Goal: Information Seeking & Learning: Learn about a topic

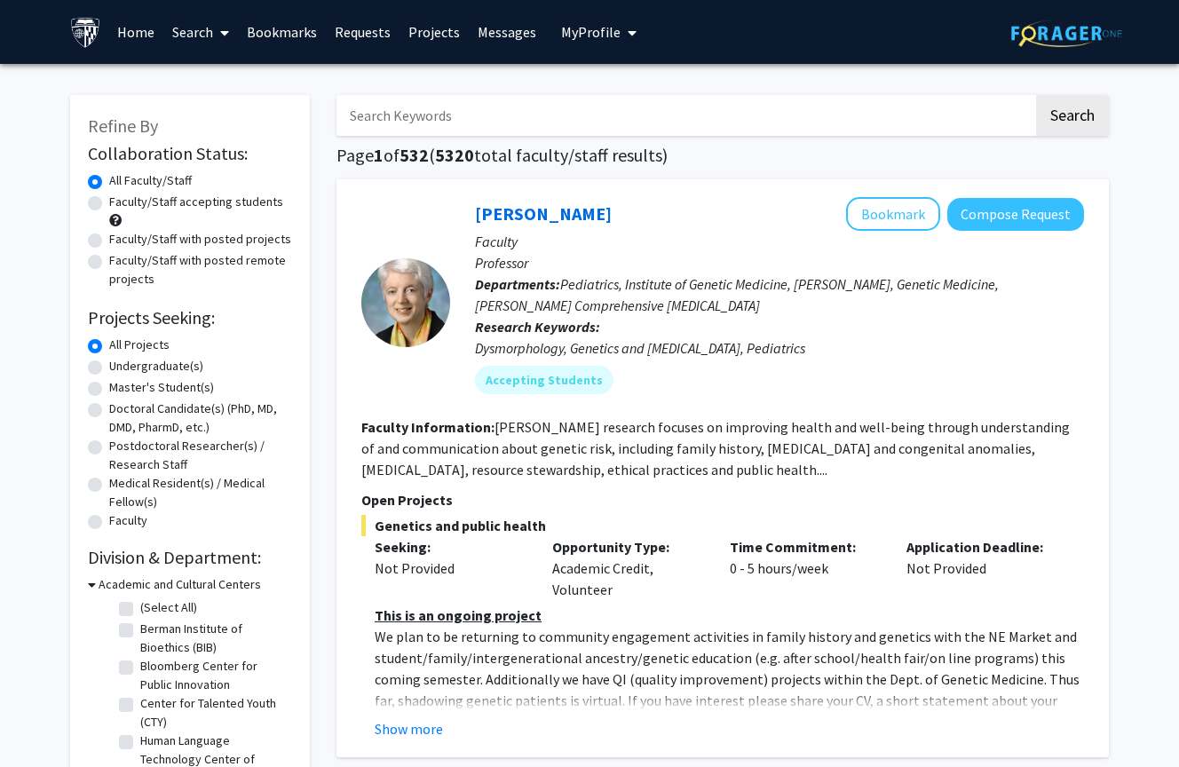
click at [478, 115] on input "Search Keywords" at bounding box center [685, 115] width 697 height 41
type input "ortho"
click at [1072, 118] on button "Search" at bounding box center [1072, 115] width 73 height 41
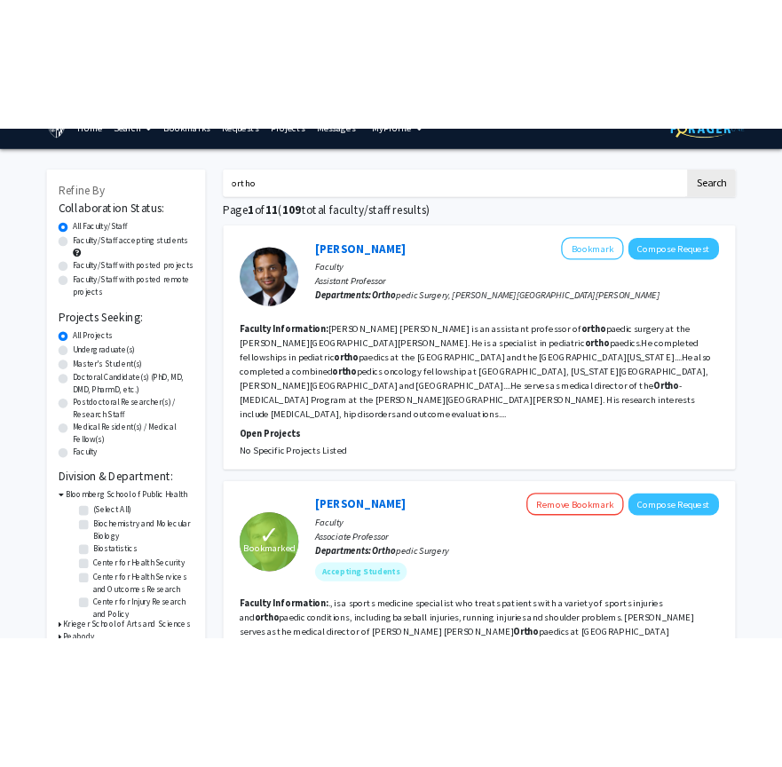
scroll to position [44, 0]
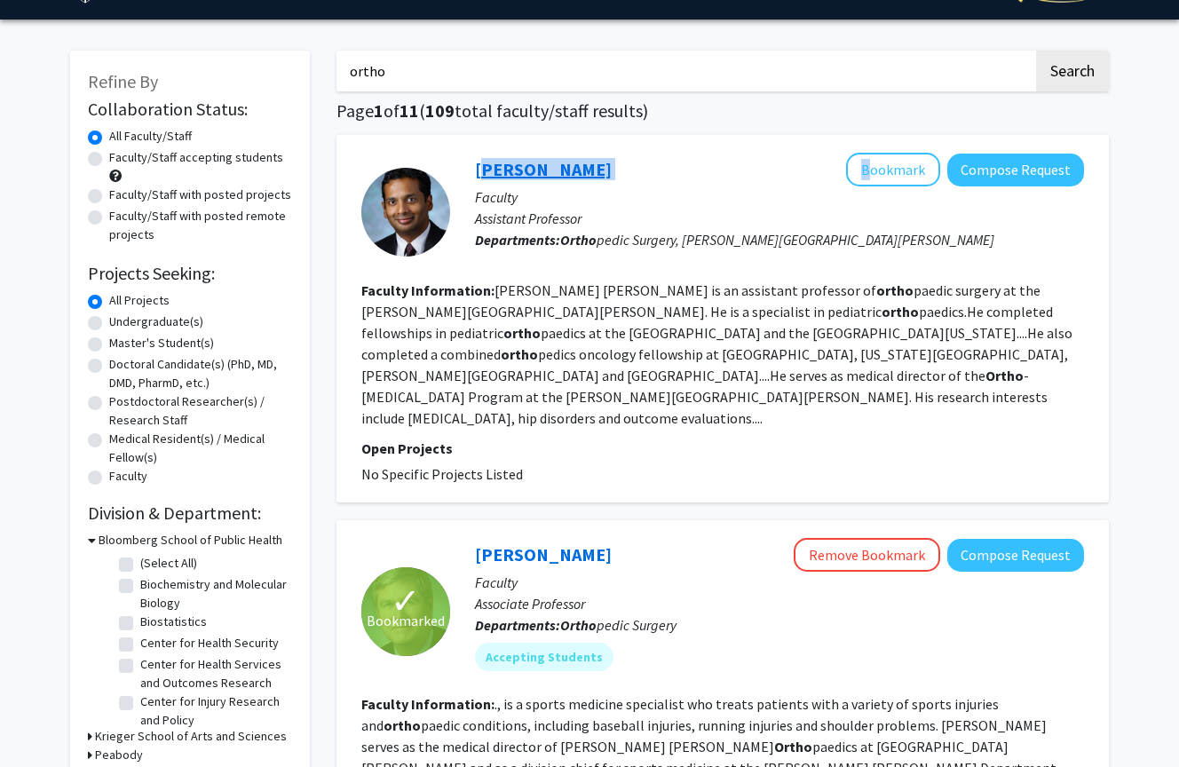
drag, startPoint x: 610, startPoint y: 173, endPoint x: 477, endPoint y: 171, distance: 133.2
click at [477, 171] on div "[PERSON_NAME] Bookmark Compose Request" at bounding box center [779, 170] width 609 height 34
copy div "[PERSON_NAME]"
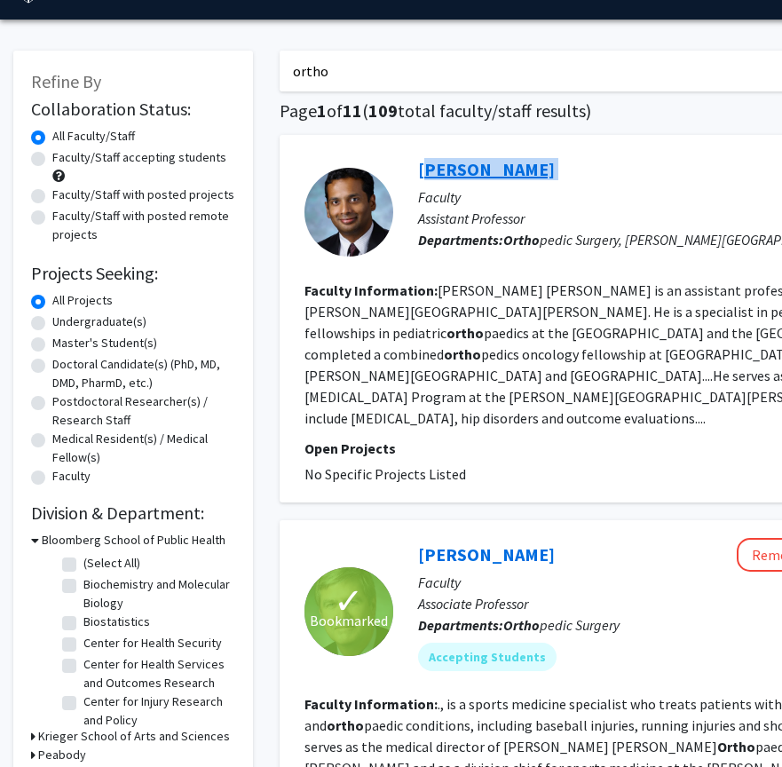
click at [475, 169] on link "[PERSON_NAME]" at bounding box center [486, 169] width 137 height 22
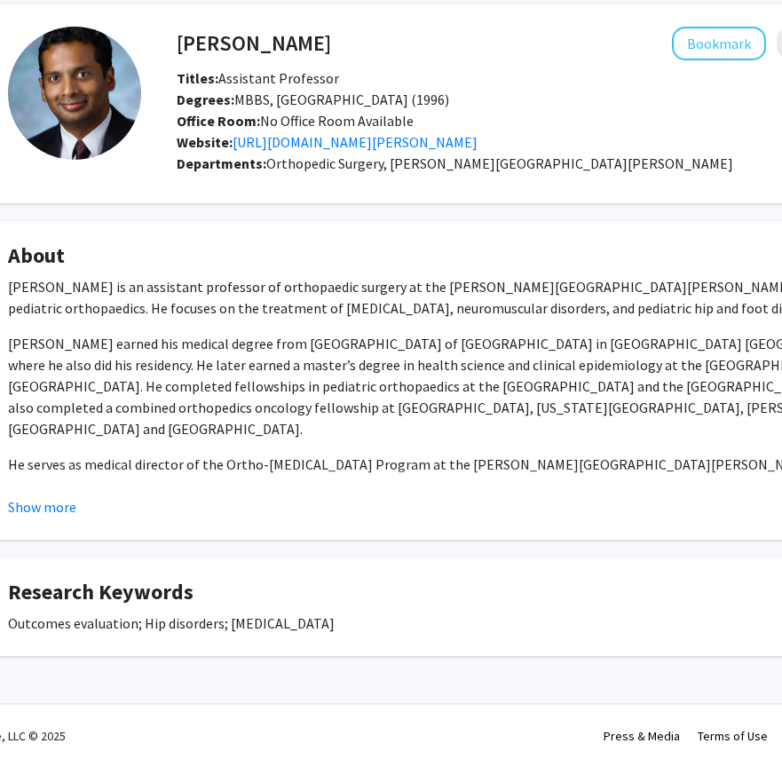
scroll to position [74, 71]
click at [37, 506] on button "Show more" at bounding box center [43, 506] width 68 height 21
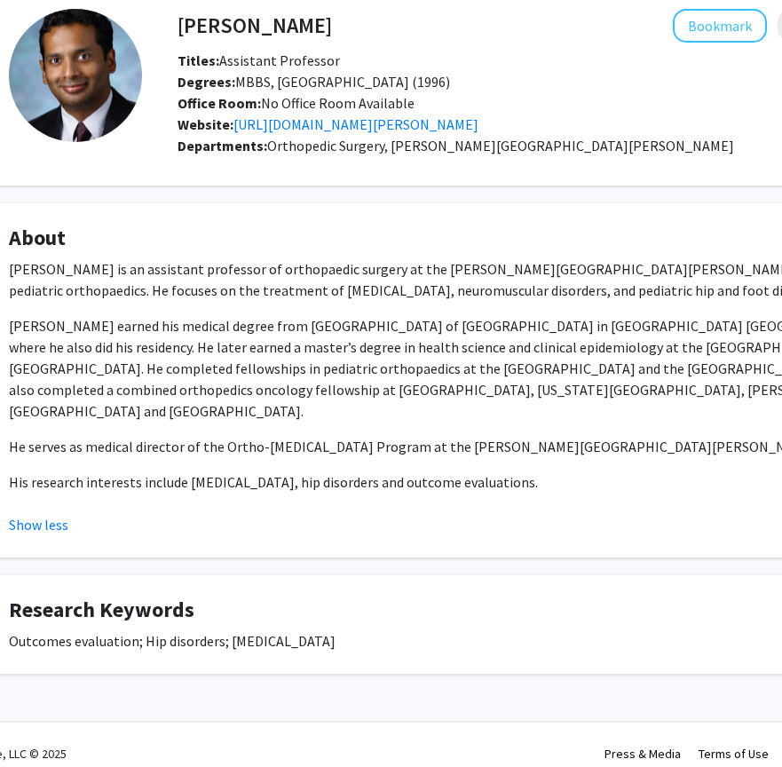
scroll to position [88, 0]
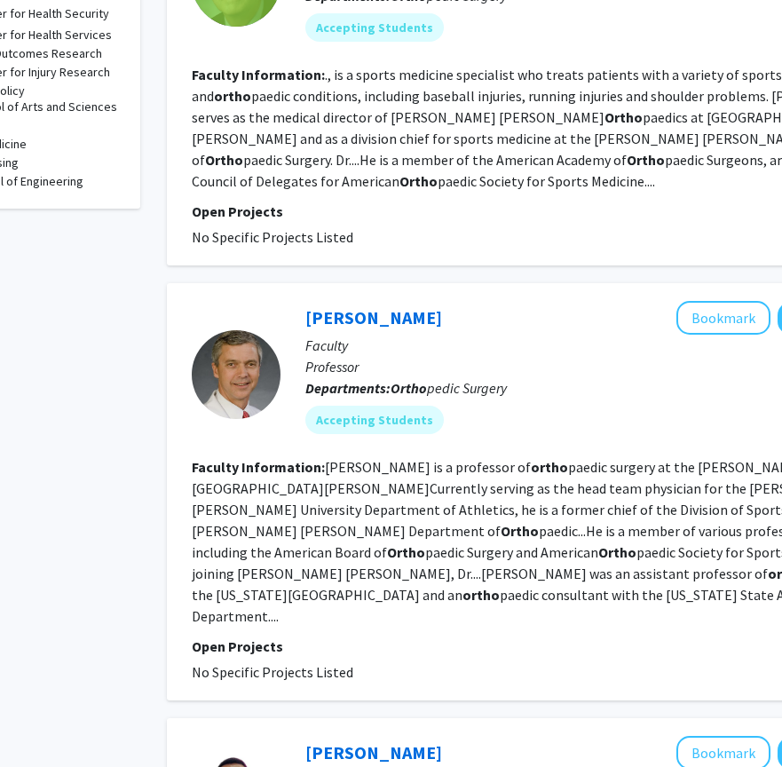
scroll to position [673, 113]
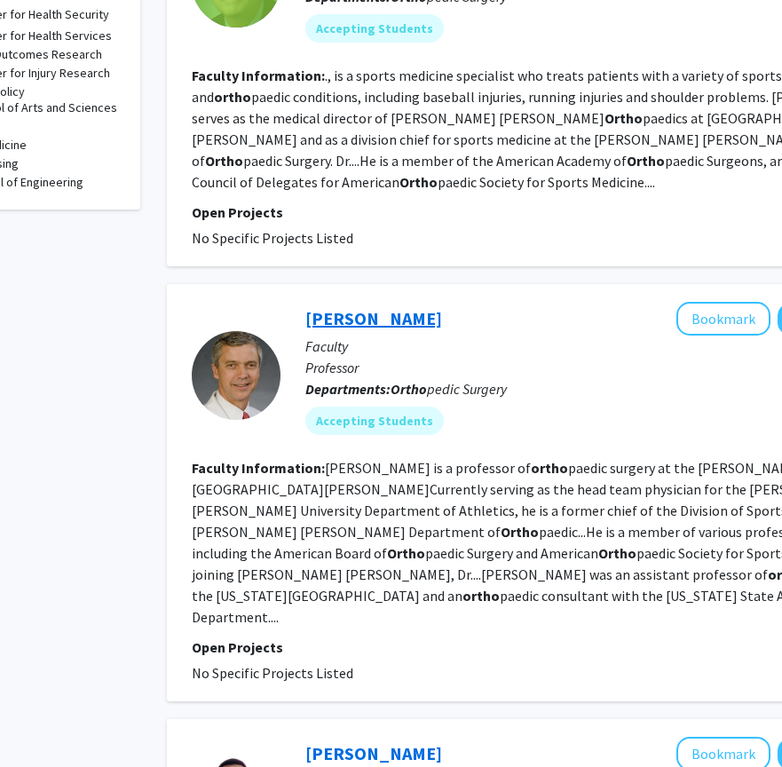
click at [360, 307] on link "[PERSON_NAME]" at bounding box center [373, 318] width 137 height 22
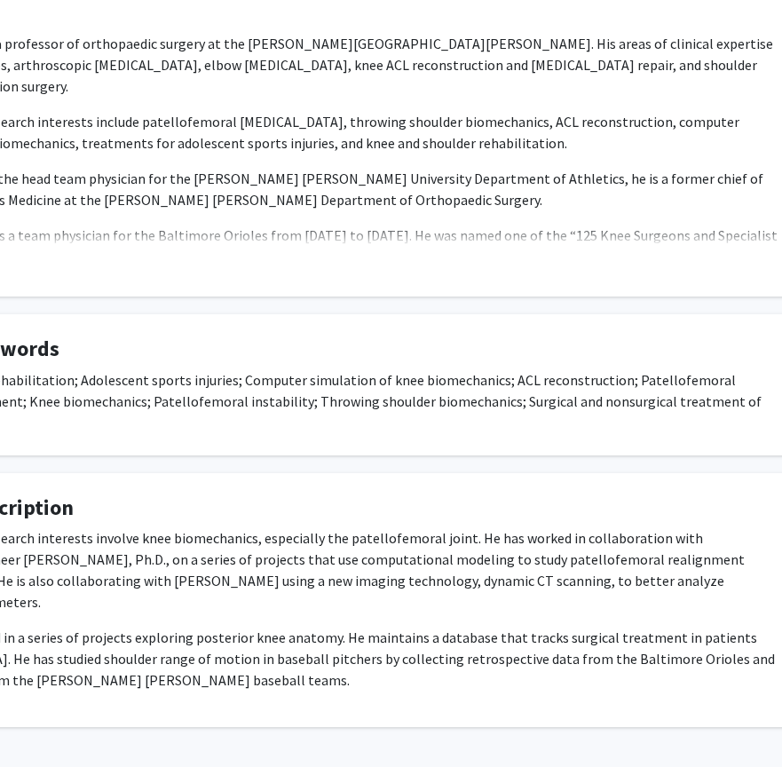
scroll to position [345, 0]
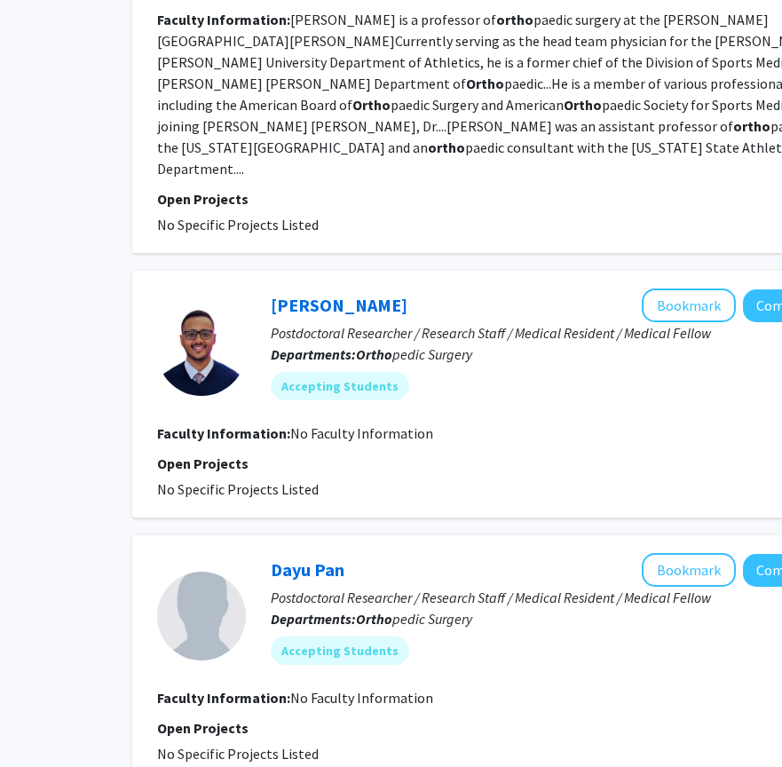
scroll to position [1122, 149]
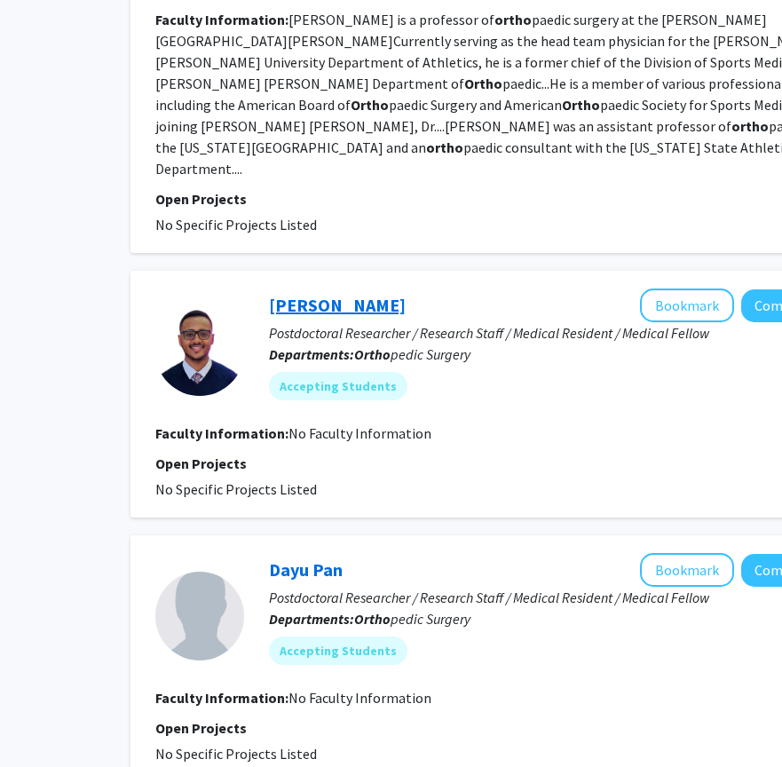
click at [321, 294] on link "[PERSON_NAME]" at bounding box center [337, 305] width 137 height 22
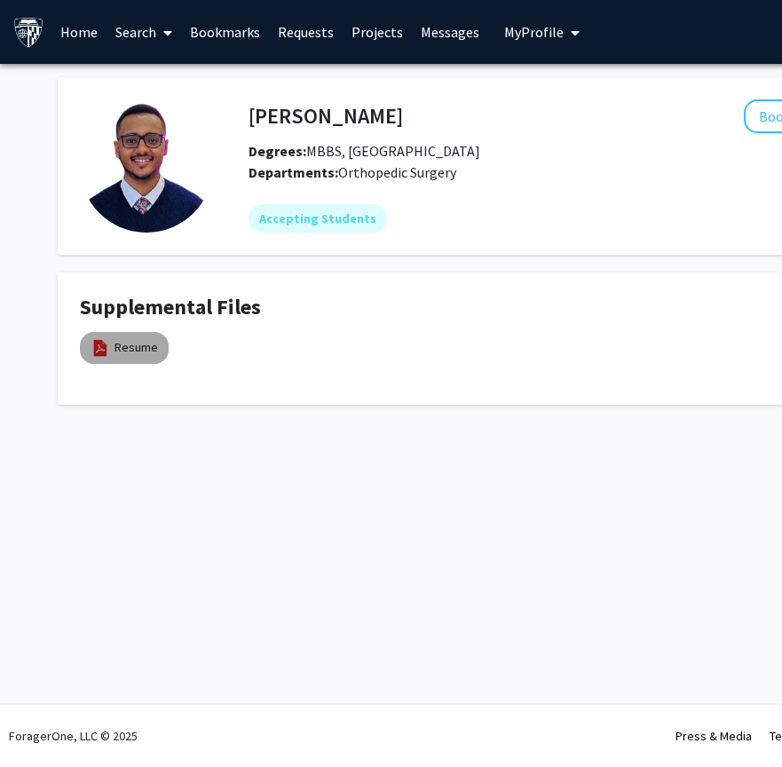
click at [137, 337] on mat-chip "Resume" at bounding box center [124, 348] width 89 height 32
click at [137, 357] on link "Resume" at bounding box center [137, 347] width 44 height 19
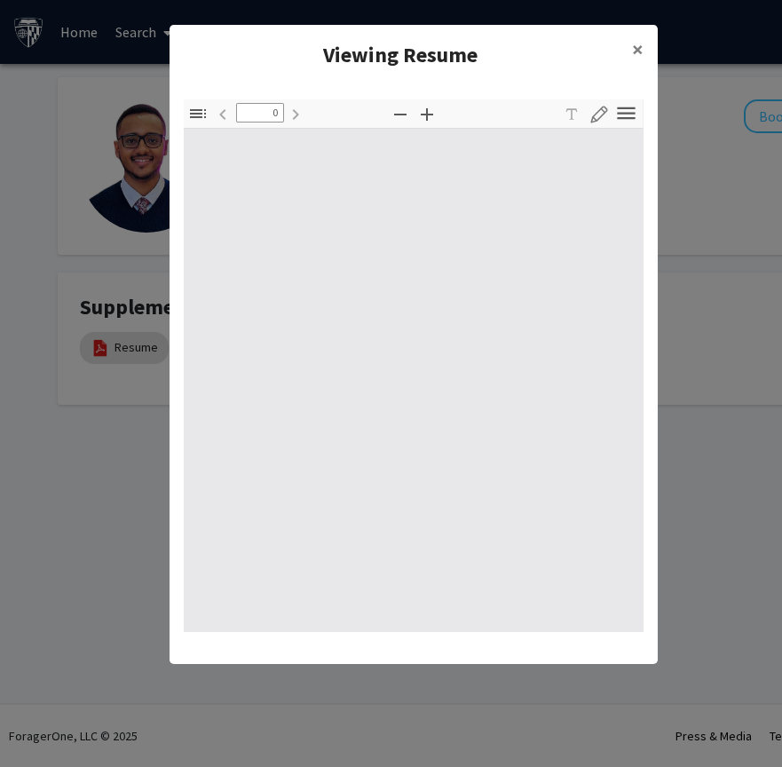
type input "1"
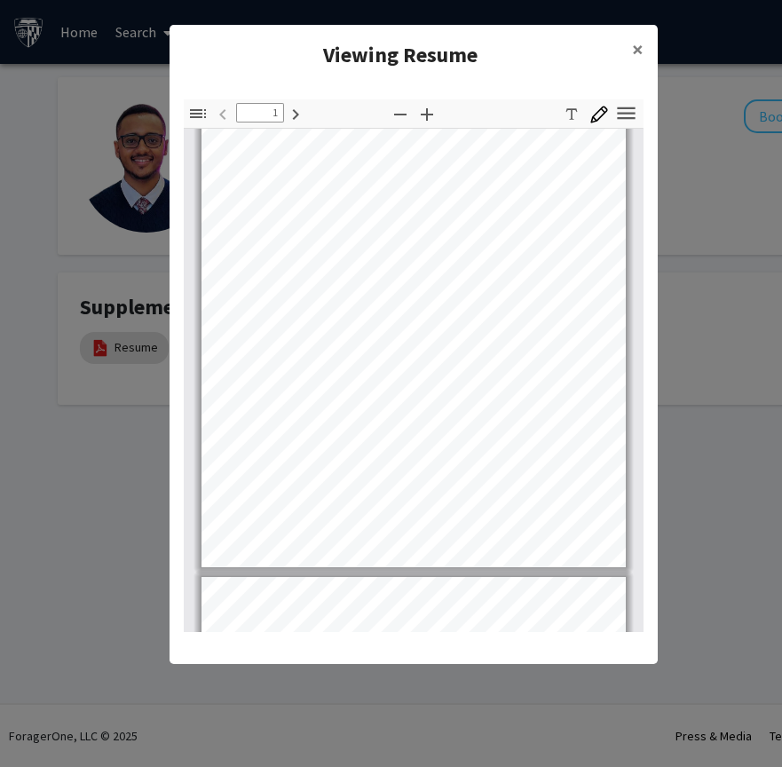
scroll to position [133, 0]
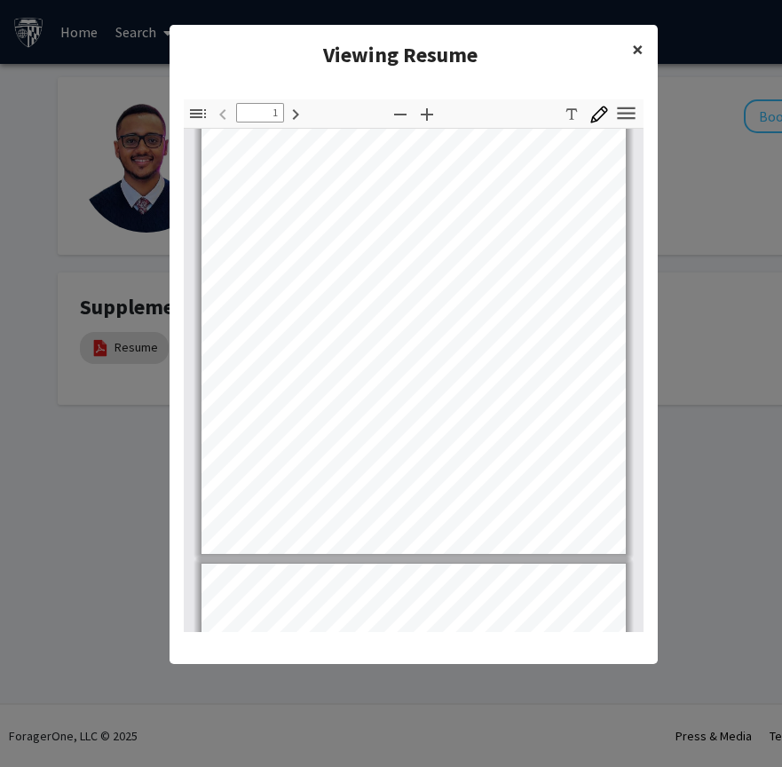
click at [638, 56] on span "×" at bounding box center [638, 50] width 12 height 28
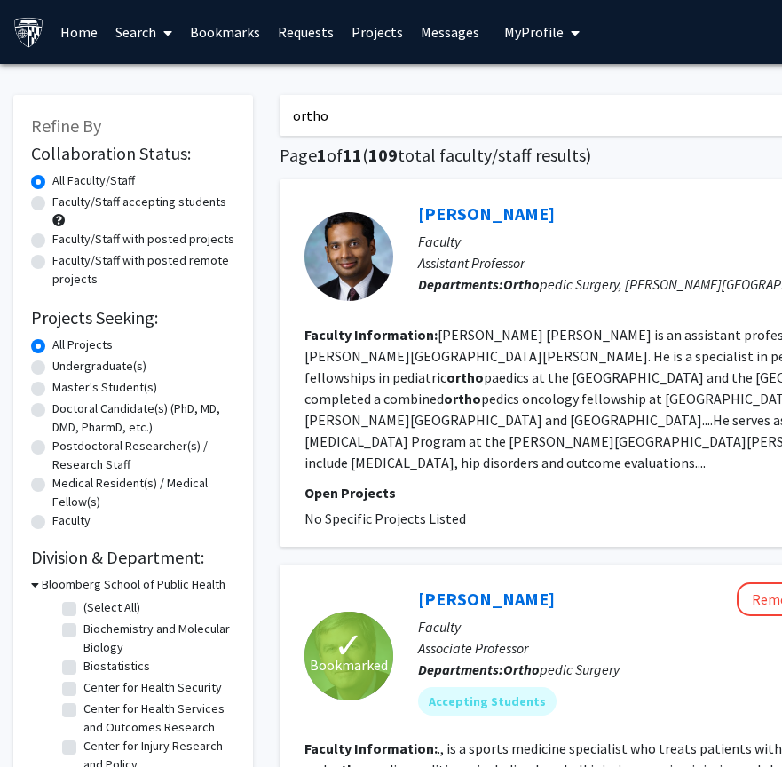
scroll to position [0, 149]
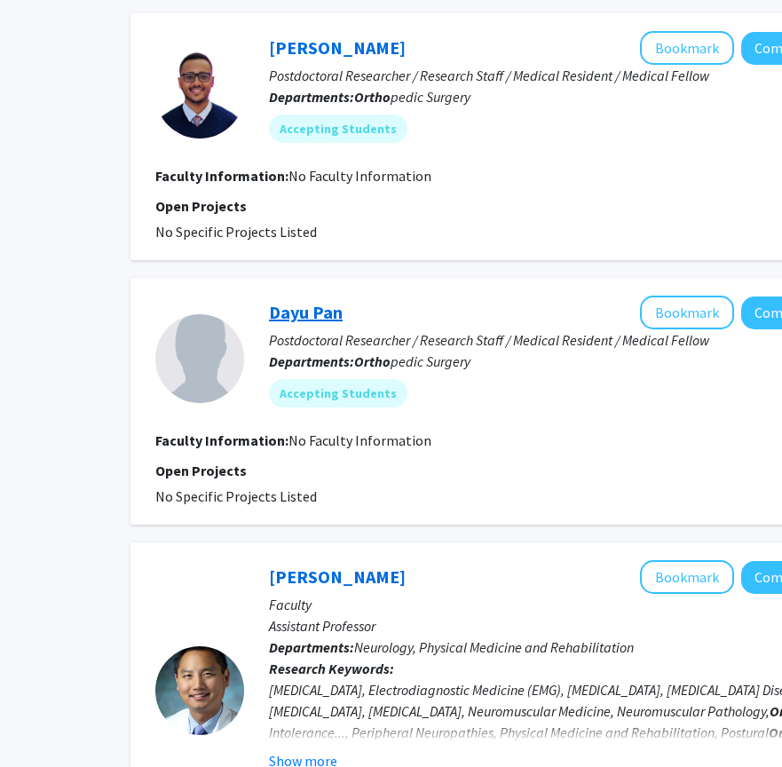
click at [320, 301] on link "Dayu Pan" at bounding box center [306, 312] width 74 height 22
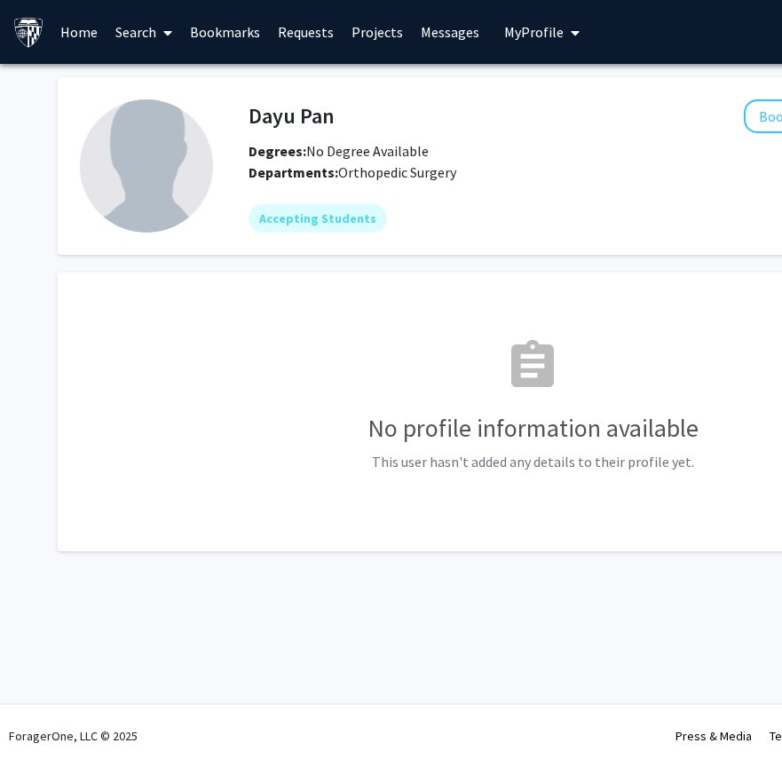
scroll to position [0, -5]
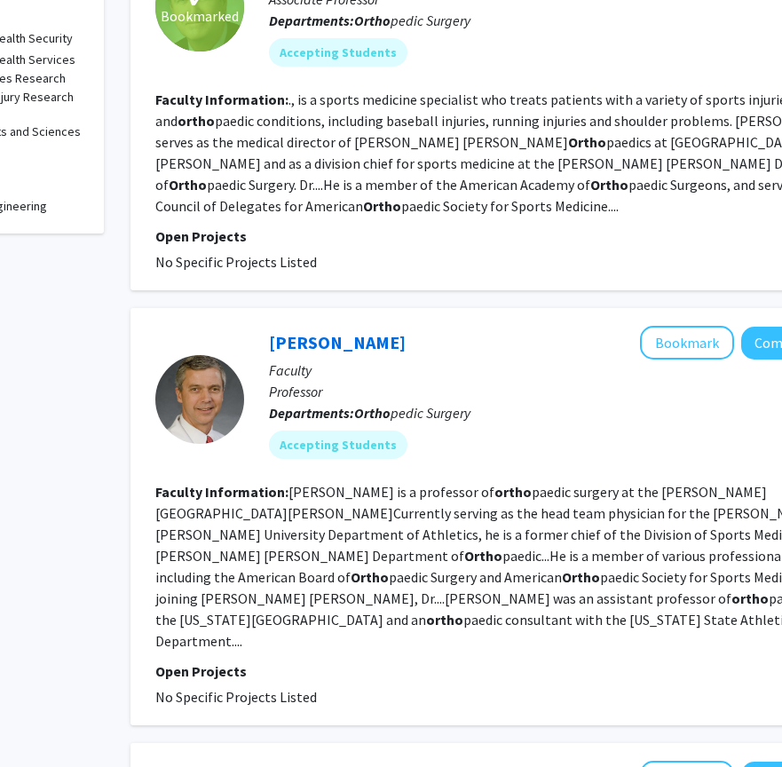
scroll to position [670, 149]
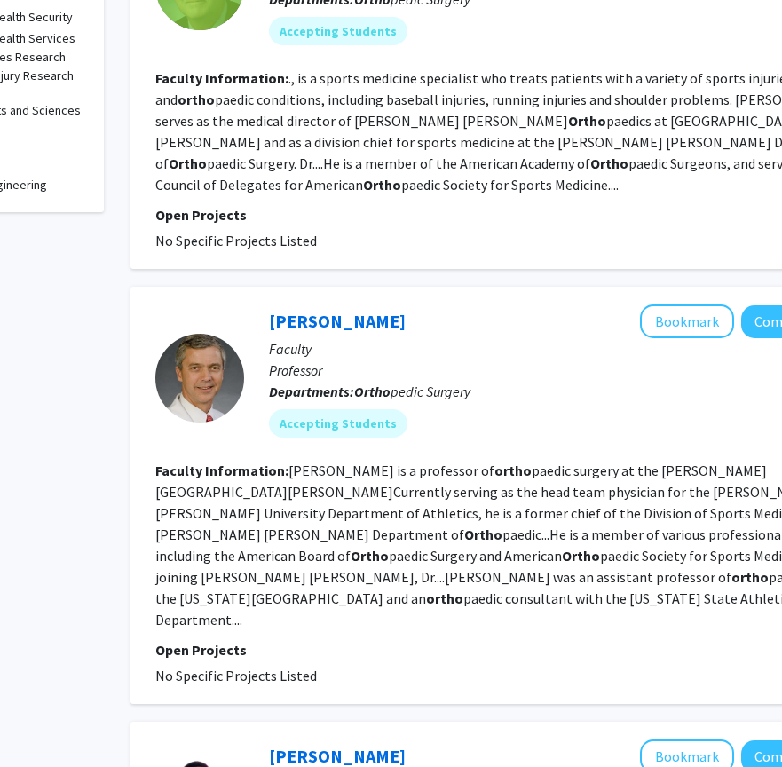
click at [307, 514] on fg-read-more "[PERSON_NAME] is a professor of ortho paedic surgery at the [PERSON_NAME][GEOGR…" at bounding box center [516, 545] width 723 height 167
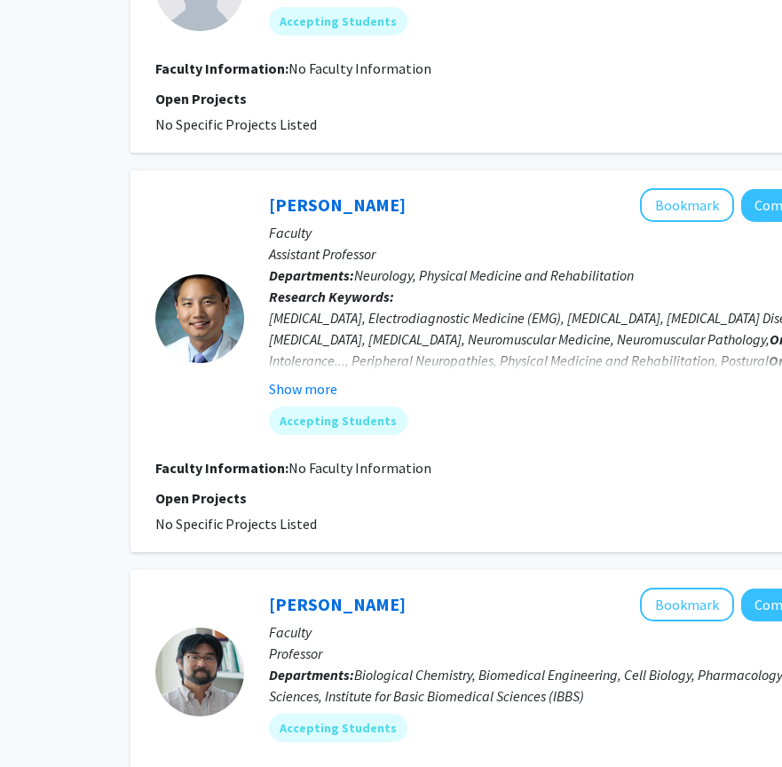
scroll to position [1709, 149]
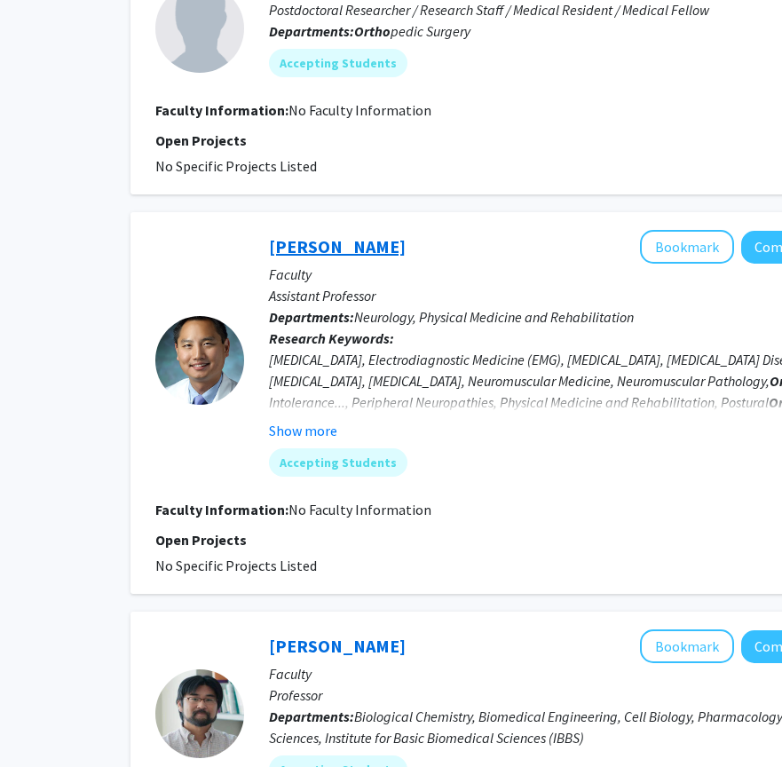
click at [319, 235] on link "[PERSON_NAME]" at bounding box center [337, 246] width 137 height 22
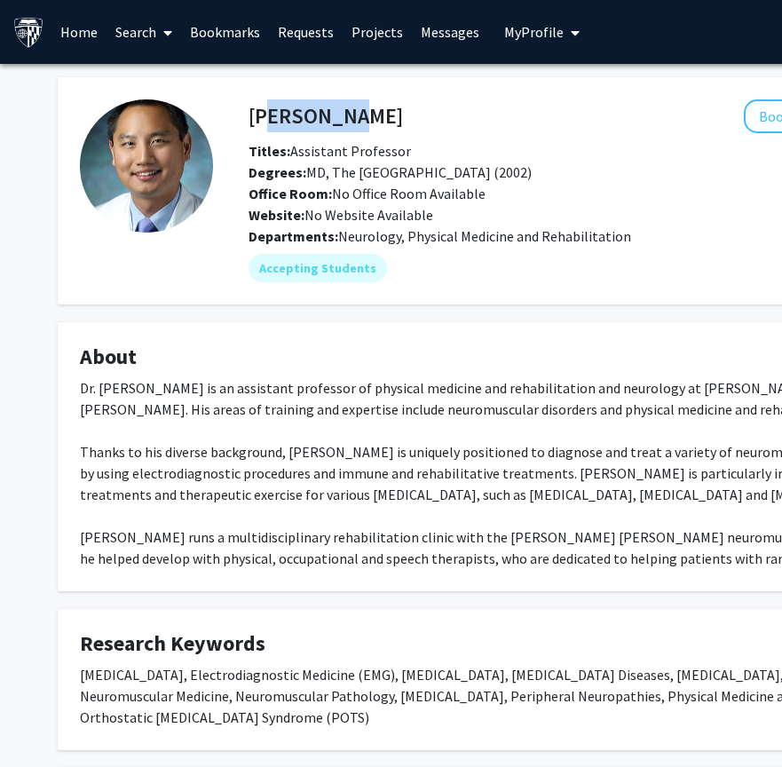
drag, startPoint x: 341, startPoint y: 118, endPoint x: 254, endPoint y: 114, distance: 87.1
click at [254, 114] on h4 "[PERSON_NAME]" at bounding box center [326, 115] width 155 height 33
copy h4 "[PERSON_NAME]"
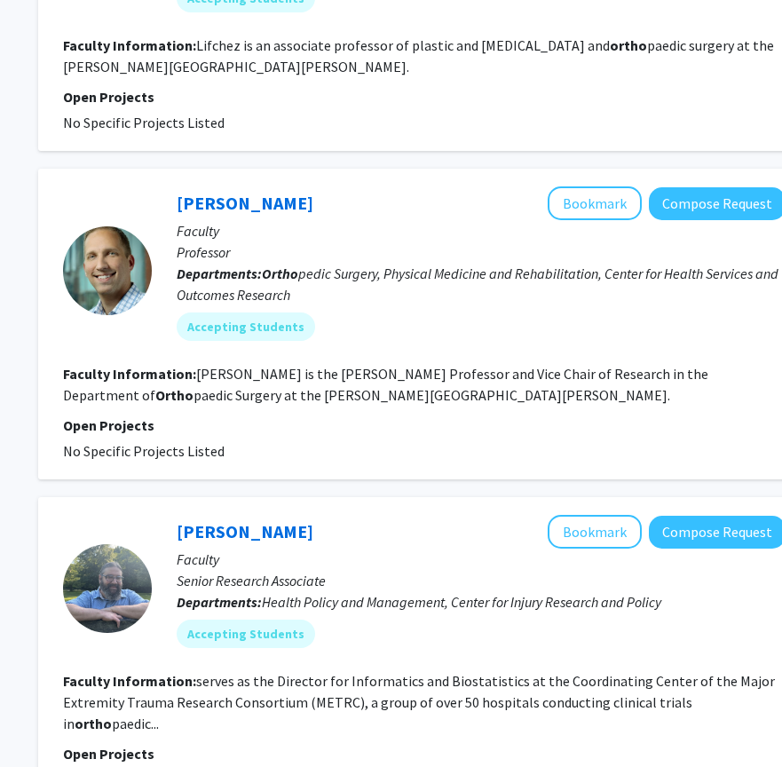
scroll to position [2801, 242]
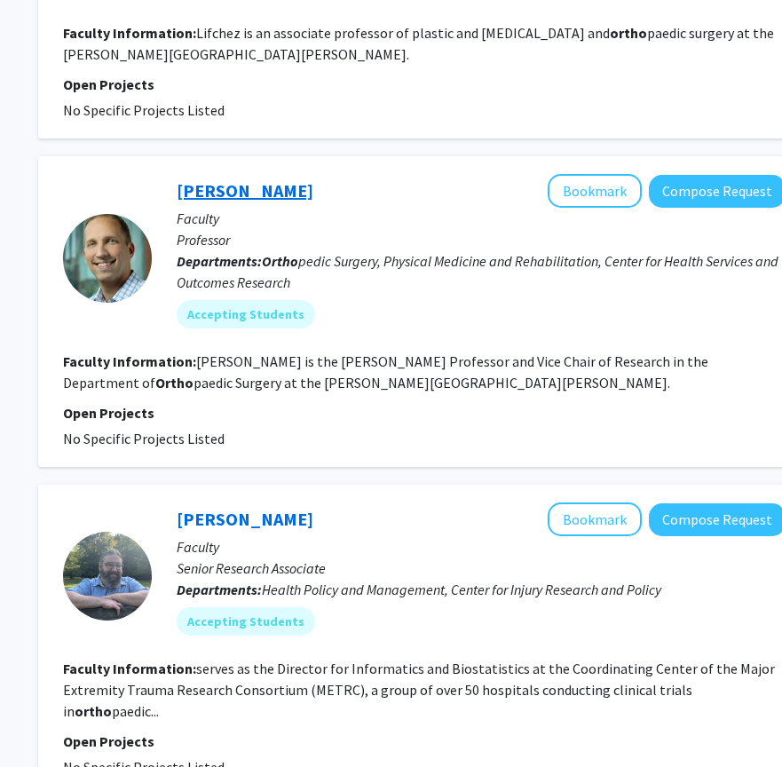
click at [265, 179] on link "[PERSON_NAME]" at bounding box center [245, 190] width 137 height 22
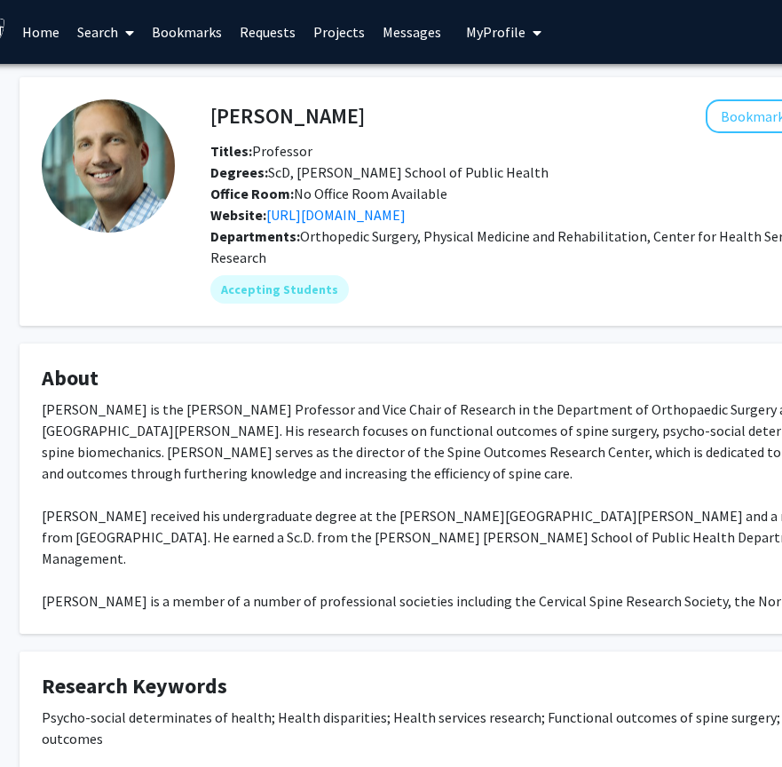
scroll to position [0, 38]
drag, startPoint x: 369, startPoint y: 116, endPoint x: 212, endPoint y: 118, distance: 156.3
click at [212, 118] on div "[PERSON_NAME] Bookmark Compose Request" at bounding box center [579, 116] width 764 height 34
copy div "[PERSON_NAME]"
